Goal: Task Accomplishment & Management: Manage account settings

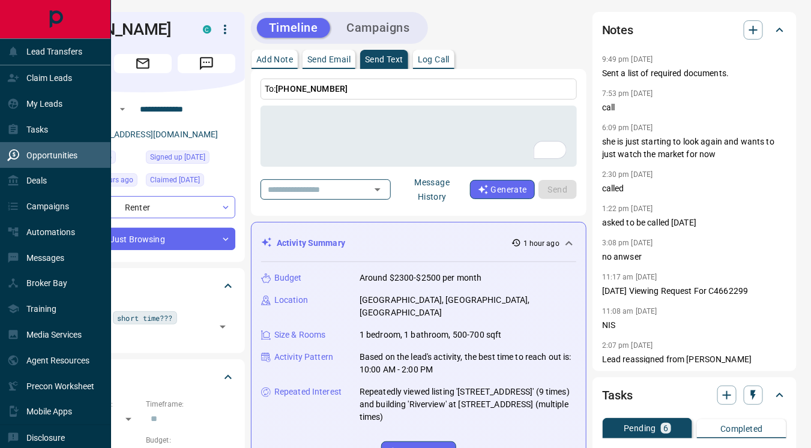
click at [42, 155] on p "Opportunities" at bounding box center [51, 156] width 51 height 10
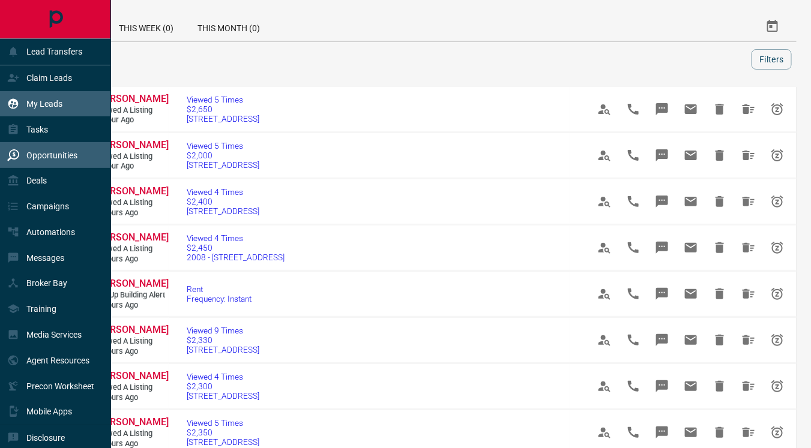
click at [65, 105] on div "My Leads" at bounding box center [55, 104] width 111 height 26
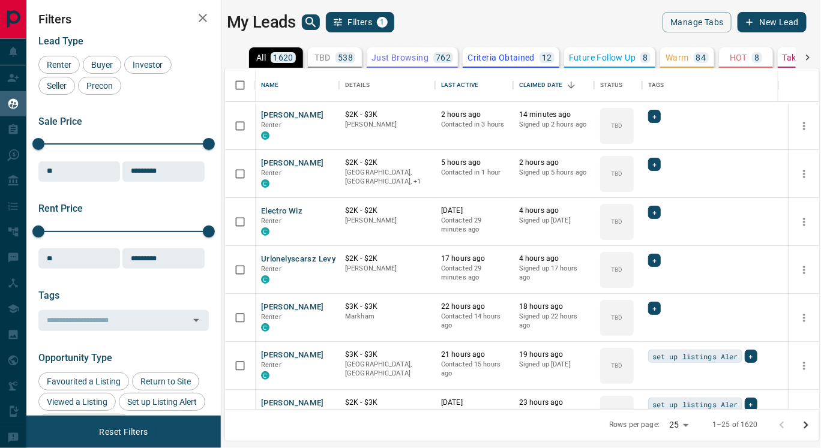
scroll to position [331, 584]
click at [273, 115] on button "[PERSON_NAME]" at bounding box center [292, 115] width 63 height 11
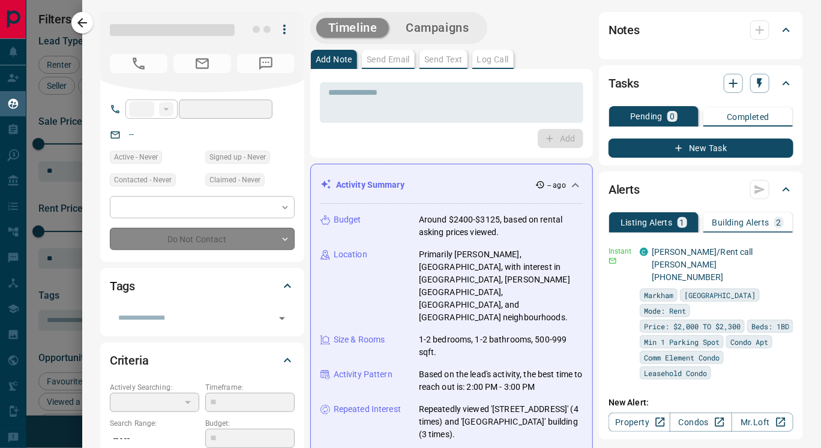
type input "**"
type input "**********"
type input "**"
type input "*"
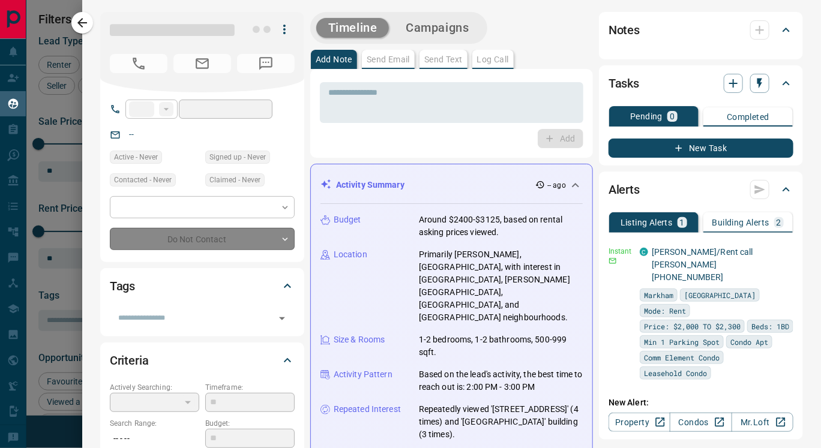
type input "**********"
type input "*******"
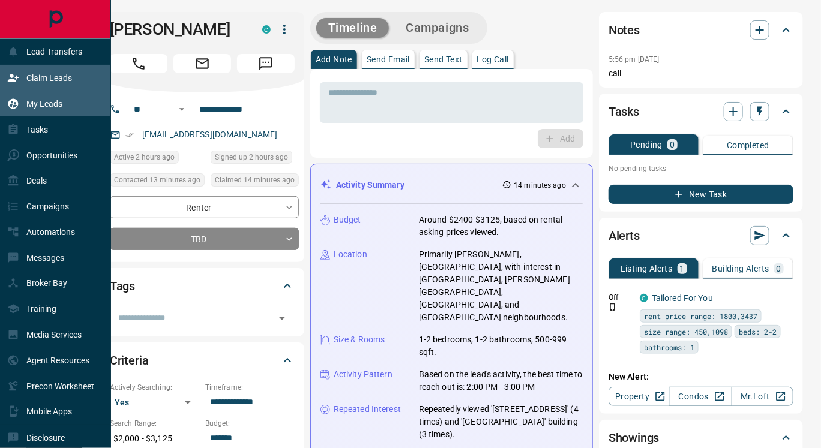
click at [49, 75] on p "Claim Leads" at bounding box center [49, 78] width 46 height 10
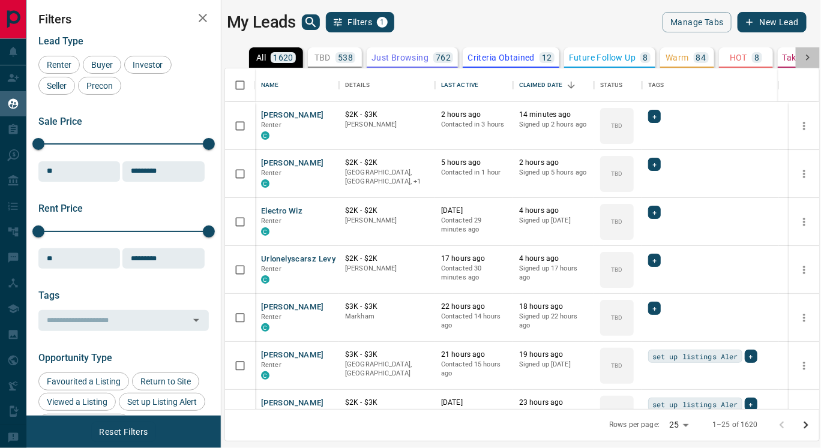
click at [802, 55] on icon at bounding box center [808, 58] width 12 height 12
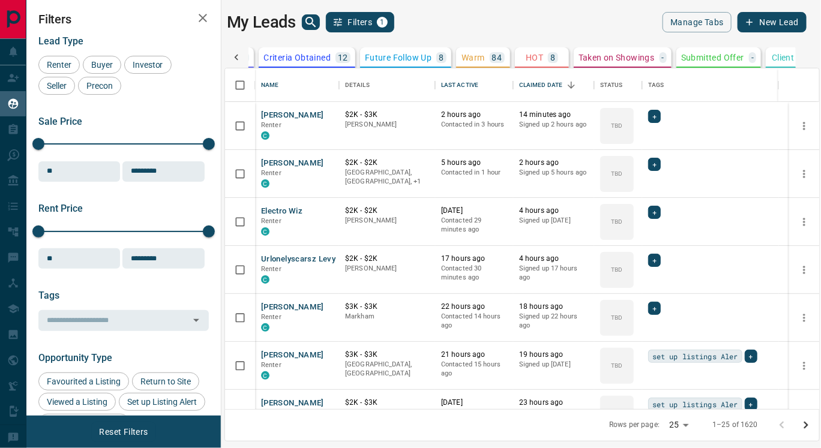
scroll to position [0, 227]
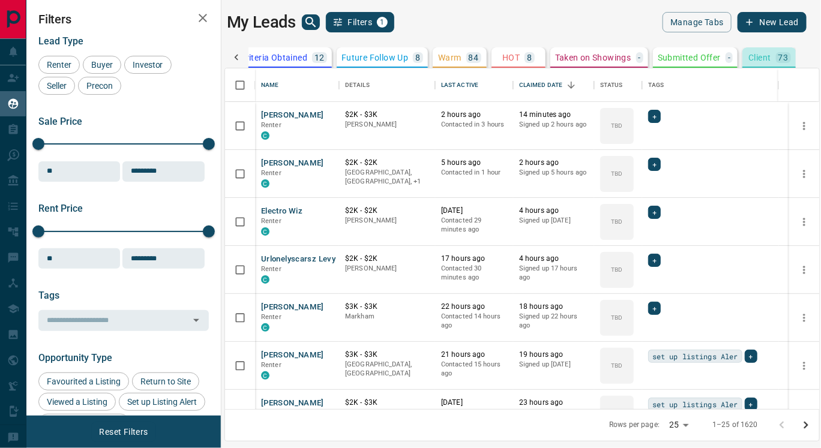
click at [754, 56] on p "Client" at bounding box center [759, 57] width 22 height 8
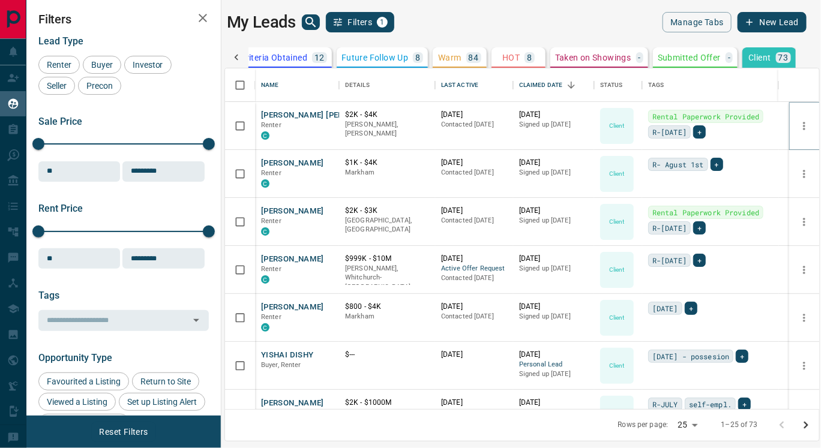
click at [798, 125] on icon "more" at bounding box center [804, 126] width 12 height 12
click at [784, 86] on icon at bounding box center [778, 85] width 14 height 14
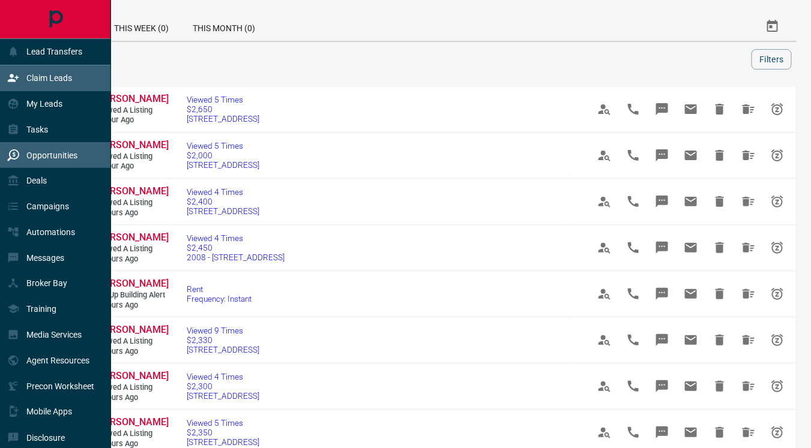
click at [35, 72] on div "Claim Leads" at bounding box center [39, 78] width 65 height 20
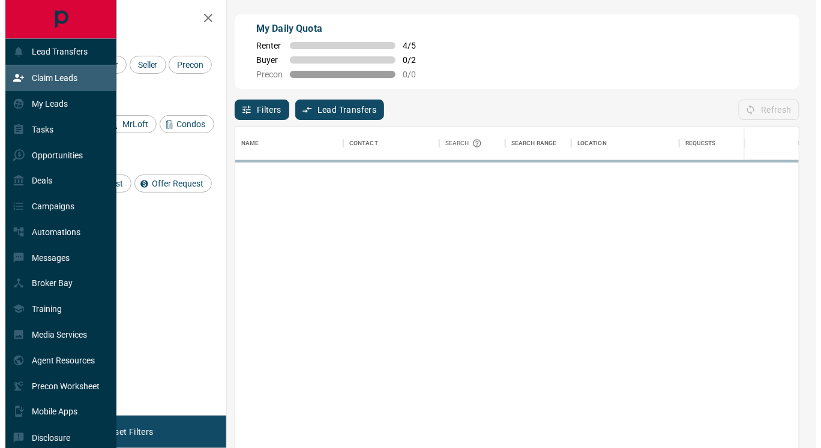
scroll to position [329, 554]
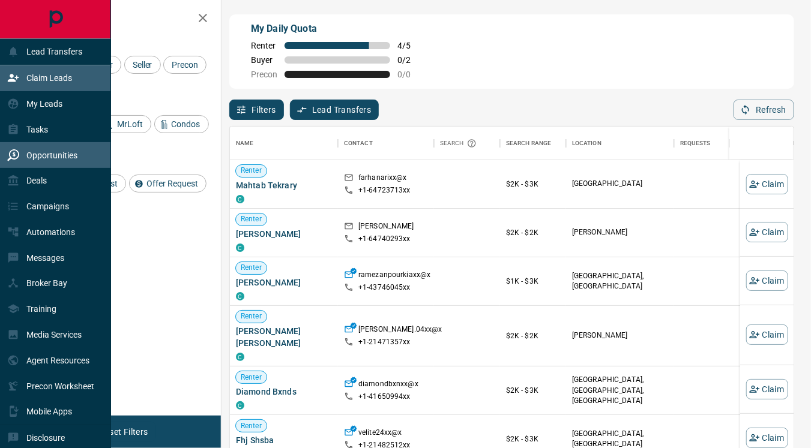
click at [67, 156] on p "Opportunities" at bounding box center [51, 156] width 51 height 10
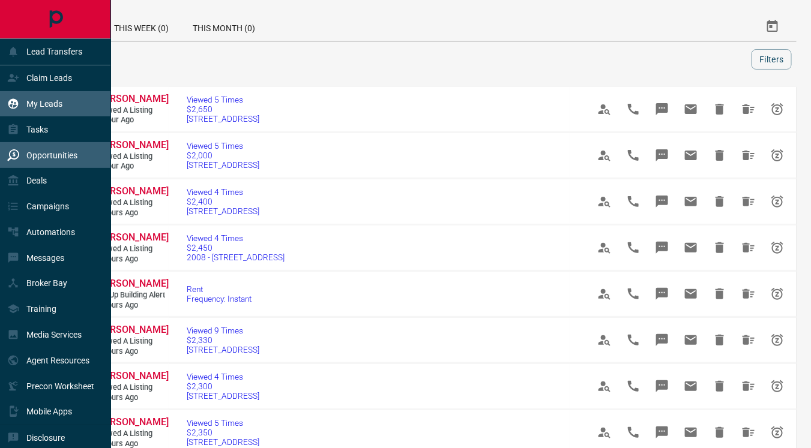
click at [50, 100] on p "My Leads" at bounding box center [44, 104] width 36 height 10
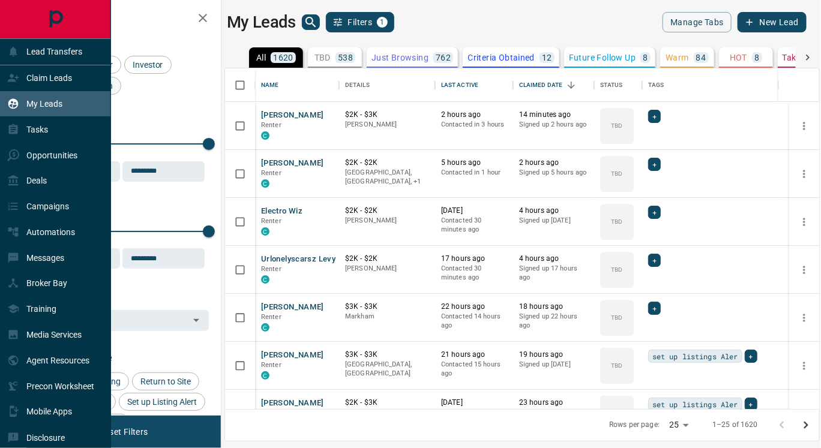
scroll to position [331, 584]
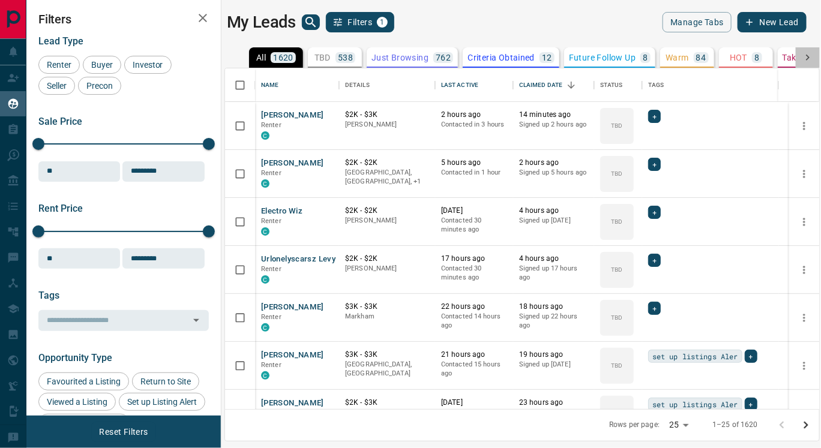
click at [806, 56] on icon at bounding box center [808, 58] width 12 height 12
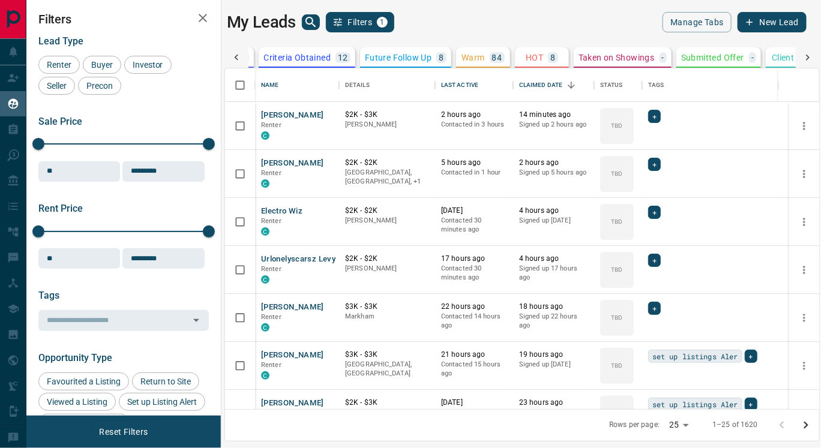
scroll to position [0, 227]
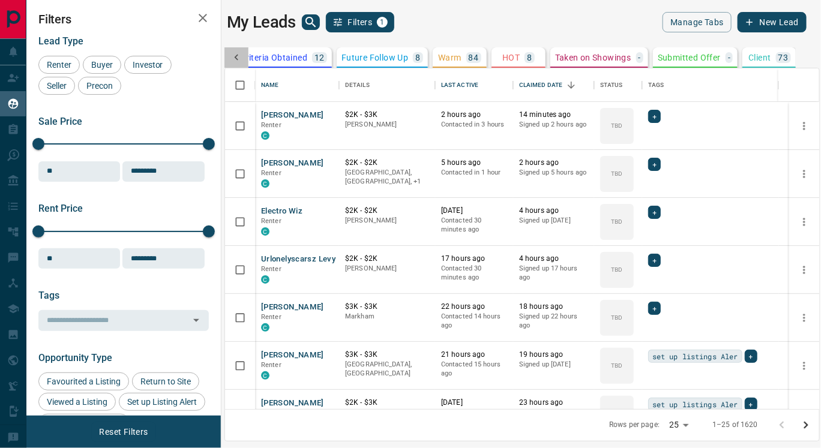
click at [233, 56] on icon at bounding box center [236, 58] width 12 height 12
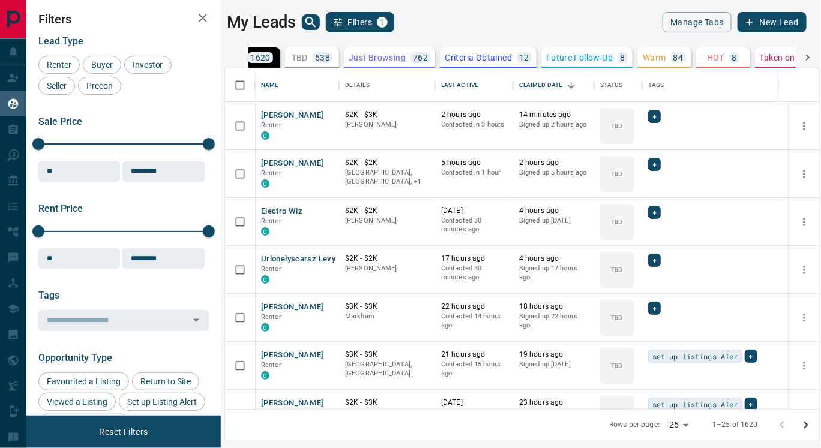
scroll to position [0, 0]
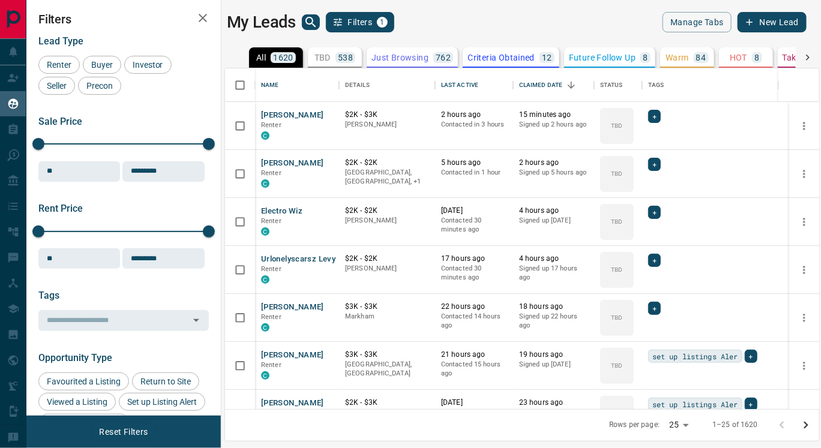
click at [484, 58] on p "Criteria Obtained" at bounding box center [500, 57] width 67 height 8
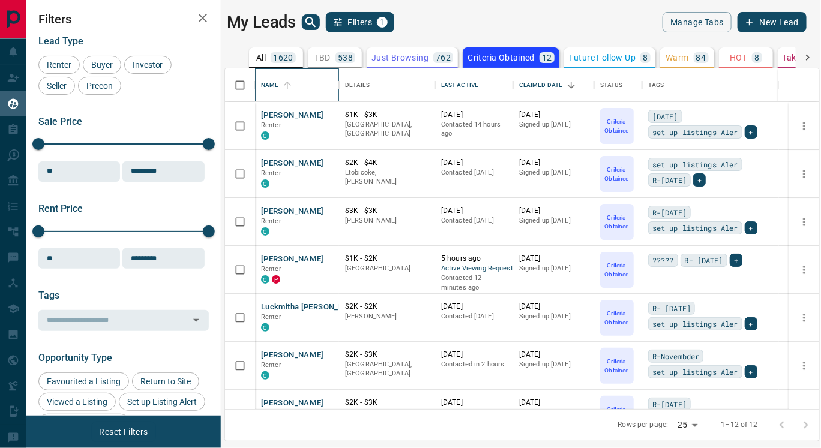
click at [264, 84] on div "Name" at bounding box center [270, 85] width 18 height 34
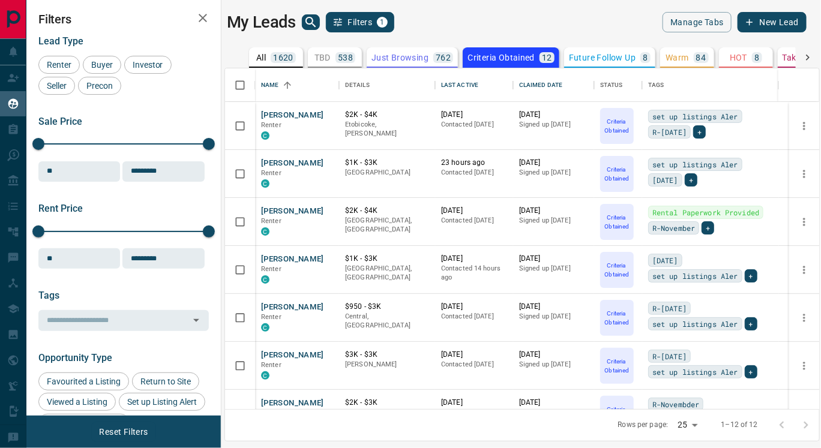
click at [803, 57] on icon at bounding box center [808, 58] width 12 height 12
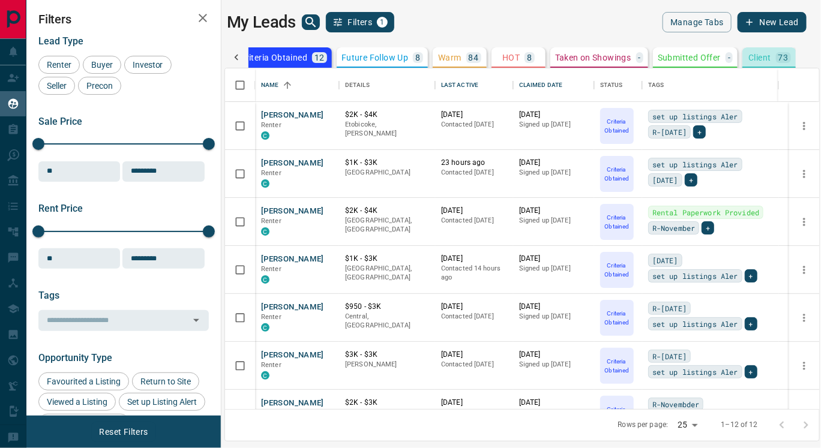
click at [761, 60] on p "Client" at bounding box center [759, 57] width 22 height 8
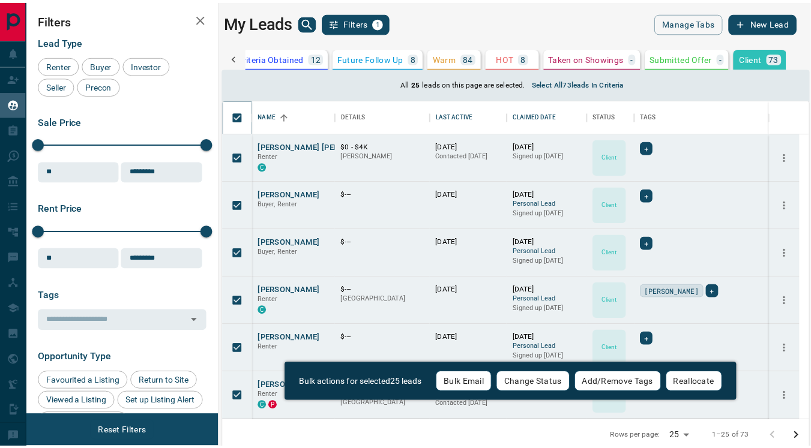
scroll to position [312, 574]
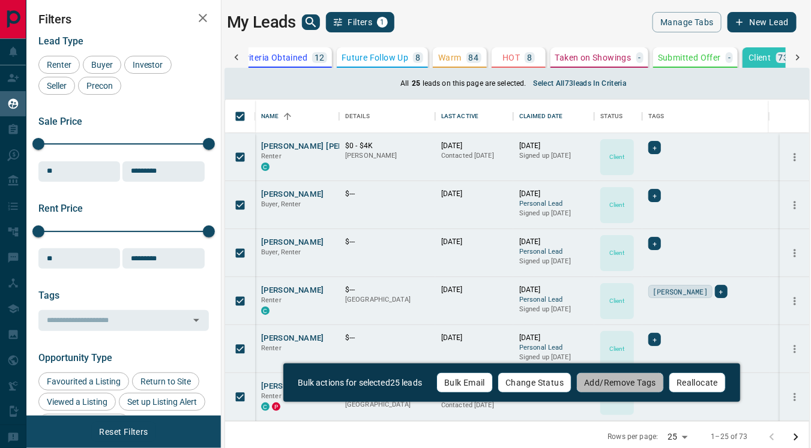
click at [623, 379] on button "Add/Remove Tags" at bounding box center [620, 383] width 88 height 20
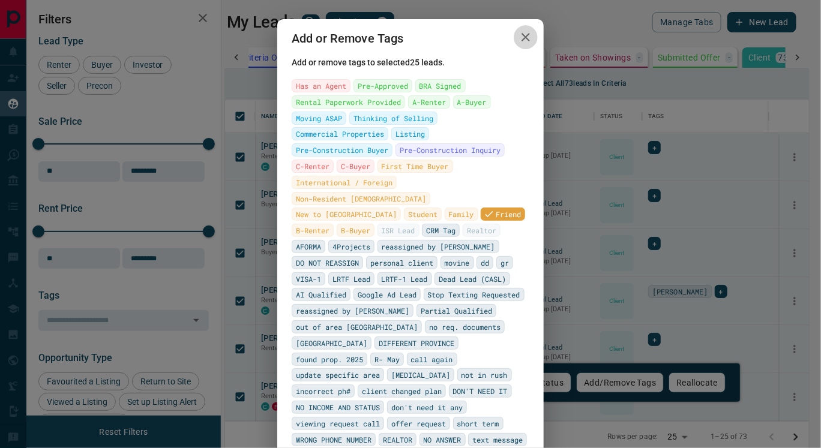
click at [520, 32] on icon "button" at bounding box center [525, 37] width 14 height 14
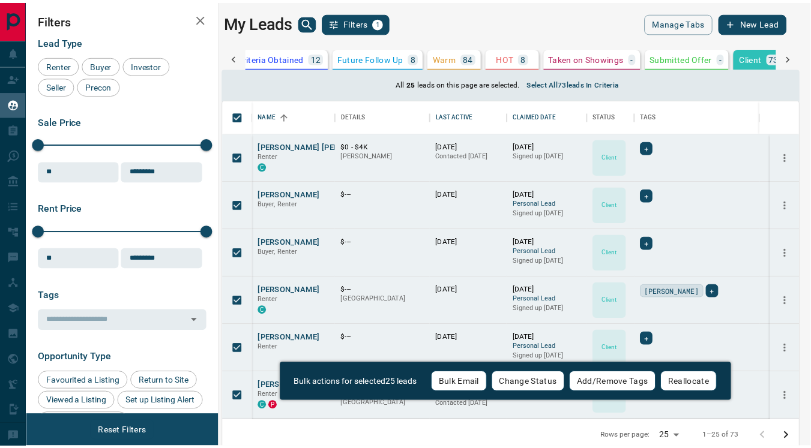
scroll to position [10, 10]
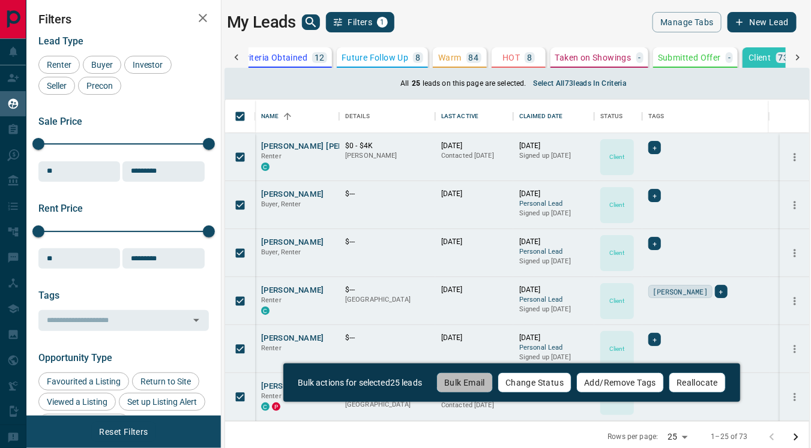
click at [470, 382] on button "Bulk Email" at bounding box center [464, 383] width 56 height 20
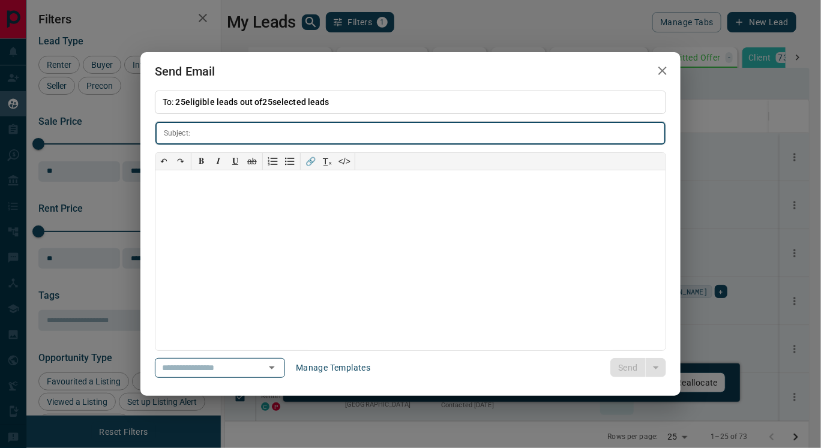
click at [658, 68] on icon "button" at bounding box center [662, 71] width 14 height 14
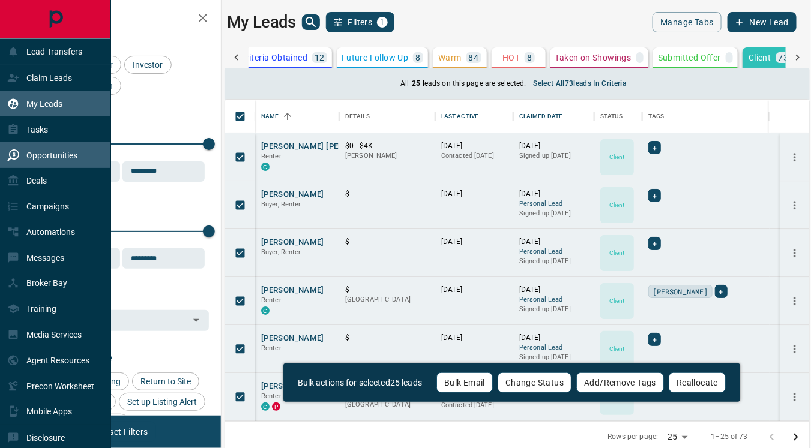
click at [47, 152] on p "Opportunities" at bounding box center [51, 156] width 51 height 10
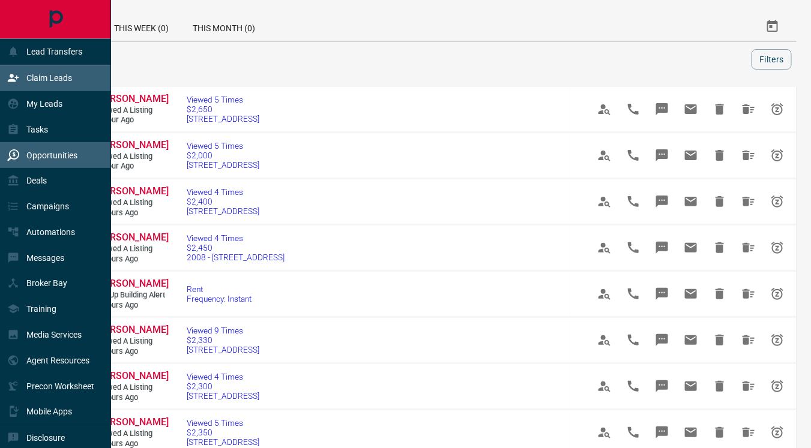
click at [47, 77] on p "Claim Leads" at bounding box center [49, 78] width 46 height 10
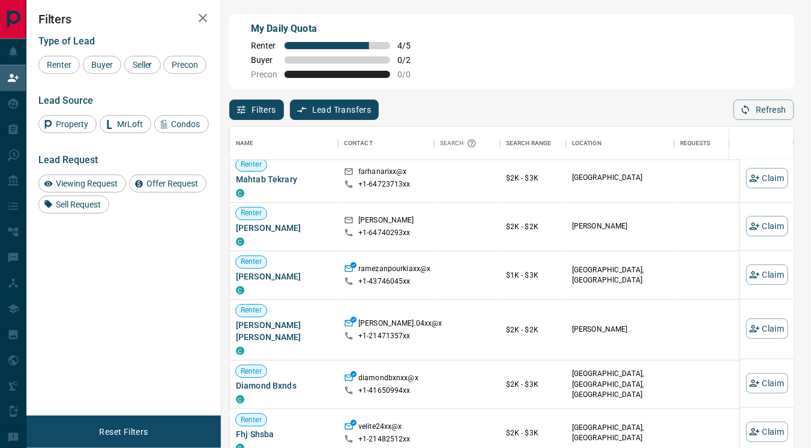
scroll to position [5, 0]
click at [761, 222] on button "Claim" at bounding box center [767, 227] width 42 height 20
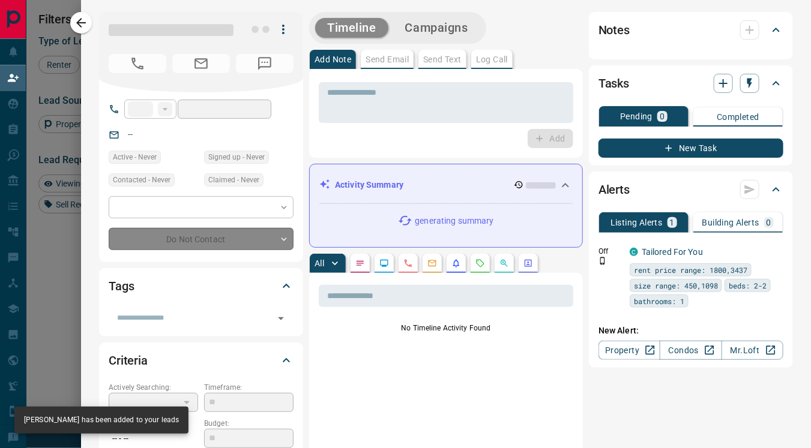
type input "**"
type input "**********"
type input "**"
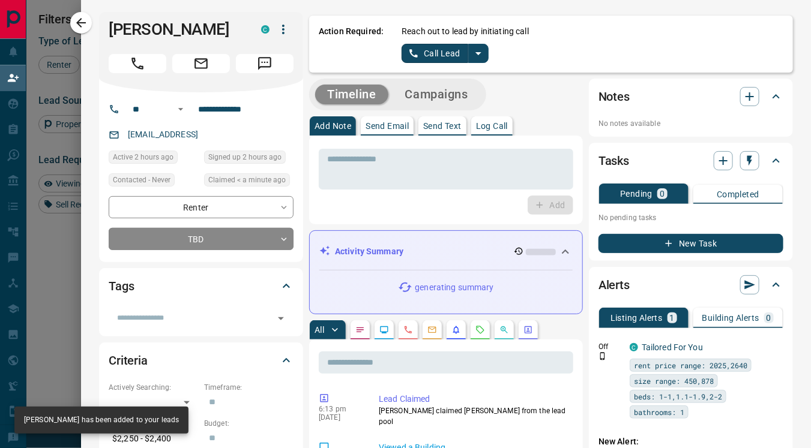
click at [380, 326] on icon "Lead Browsing Activity" at bounding box center [384, 329] width 8 height 7
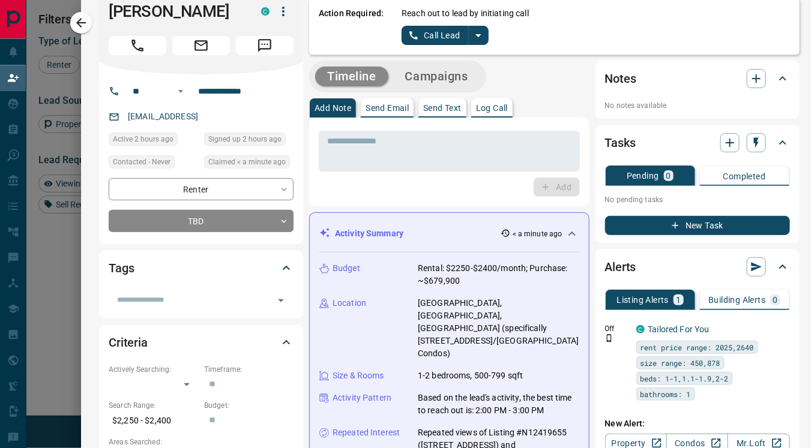
scroll to position [0, 0]
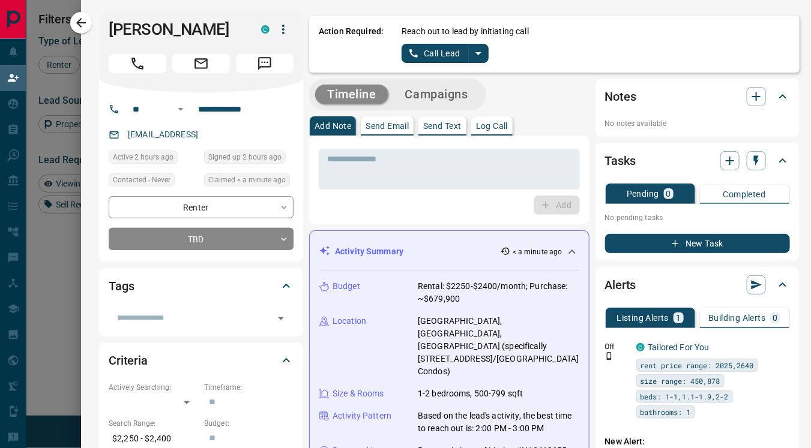
click at [471, 50] on icon "split button" at bounding box center [478, 53] width 14 height 14
click at [431, 92] on li "Log Manual Call" at bounding box center [443, 95] width 73 height 18
click at [419, 56] on button "Log Manual Call" at bounding box center [440, 53] width 79 height 19
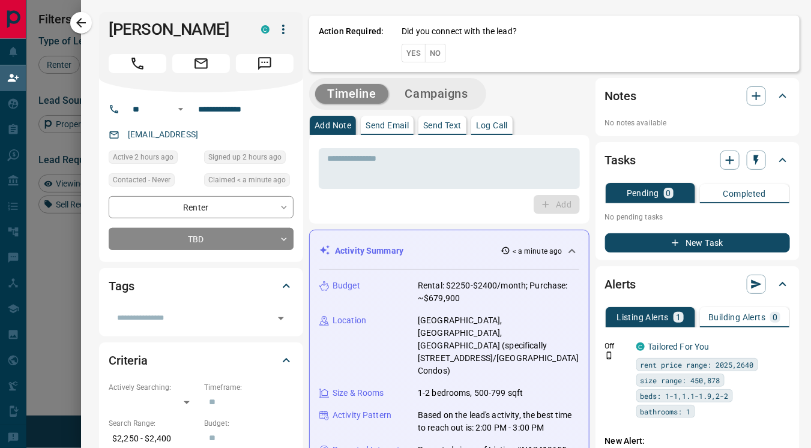
click at [403, 53] on button "Yes" at bounding box center [413, 53] width 24 height 19
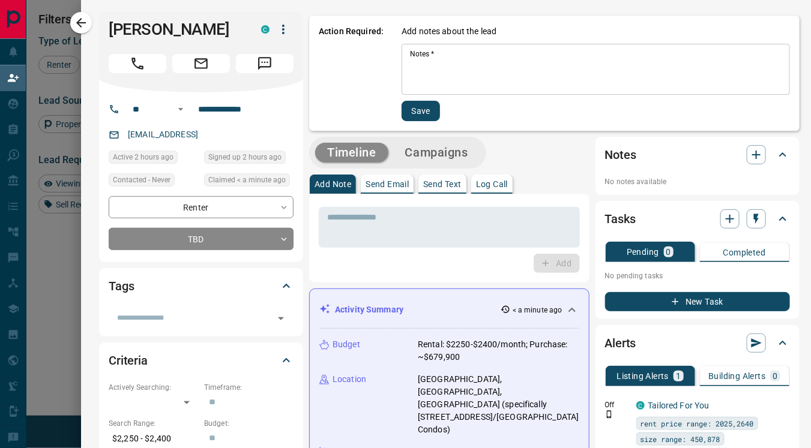
click at [410, 70] on textarea "Notes   *" at bounding box center [595, 69] width 371 height 41
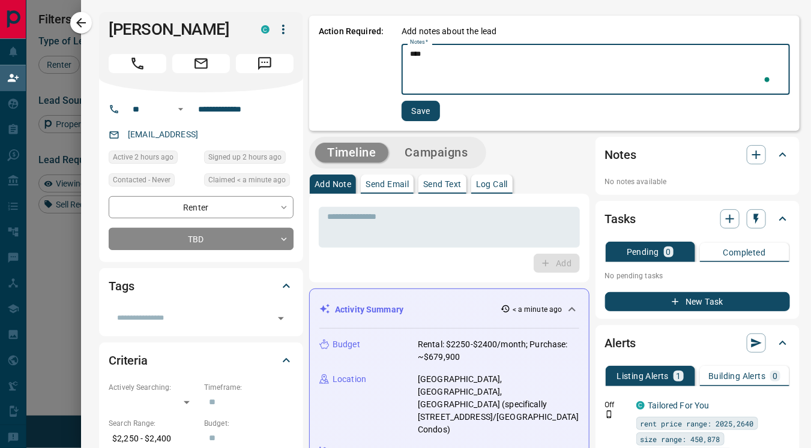
type textarea "****"
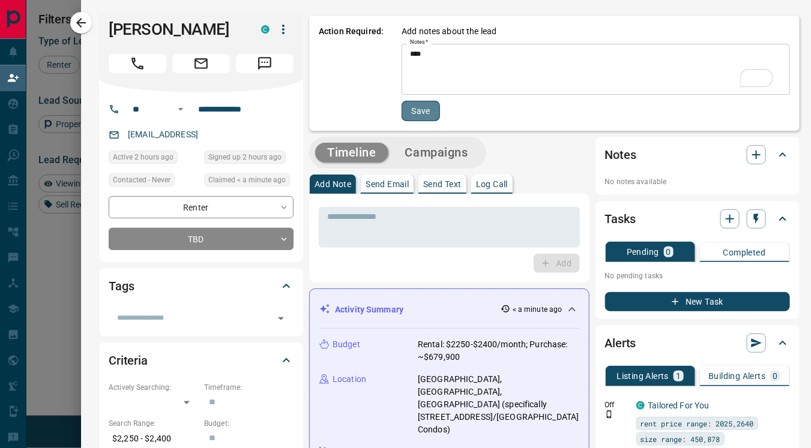
click at [416, 110] on button "Save" at bounding box center [420, 111] width 38 height 20
